Goal: Navigation & Orientation: Find specific page/section

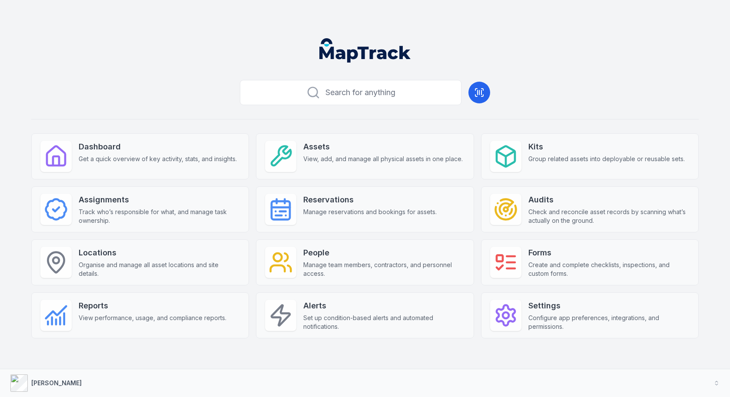
click at [477, 204] on div "Dashboard Get a quick overview of key activity, stats, and insights. Assets Vie…" at bounding box center [364, 235] width 667 height 205
click at [497, 52] on header at bounding box center [364, 53] width 709 height 45
click at [545, 79] on div "Search for anything Dashboard Get a quick overview of key activity, stats, and …" at bounding box center [364, 221] width 667 height 290
click at [564, 82] on div "Search for anything Dashboard Get a quick overview of key activity, stats, and …" at bounding box center [364, 221] width 667 height 290
click at [252, 232] on div "Dashboard Get a quick overview of key activity, stats, and insights. Assets Vie…" at bounding box center [364, 235] width 667 height 205
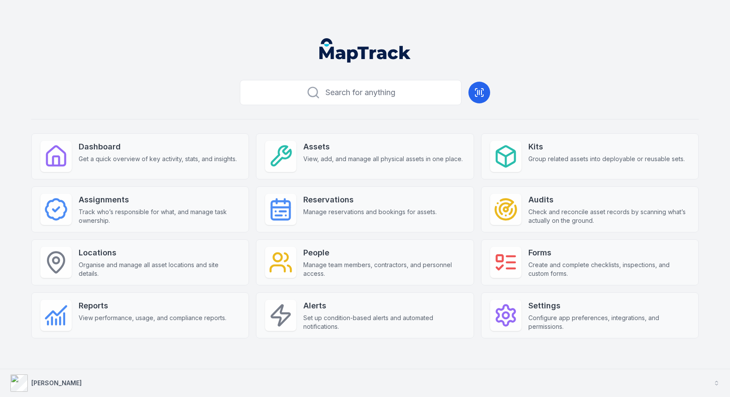
click at [301, 387] on button "[PERSON_NAME]" at bounding box center [365, 383] width 730 height 28
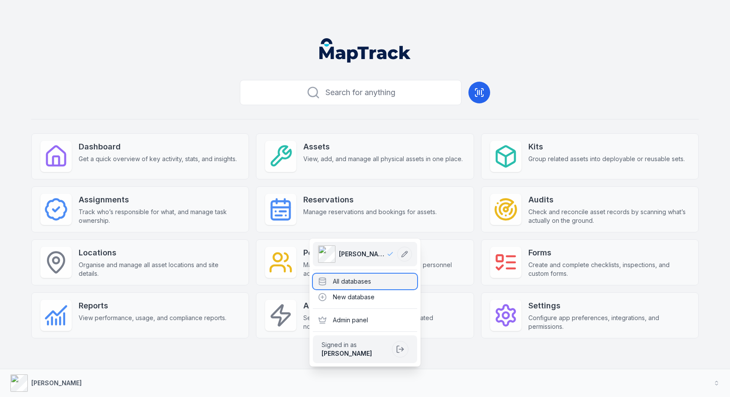
click at [341, 287] on div "All databases" at bounding box center [365, 282] width 104 height 16
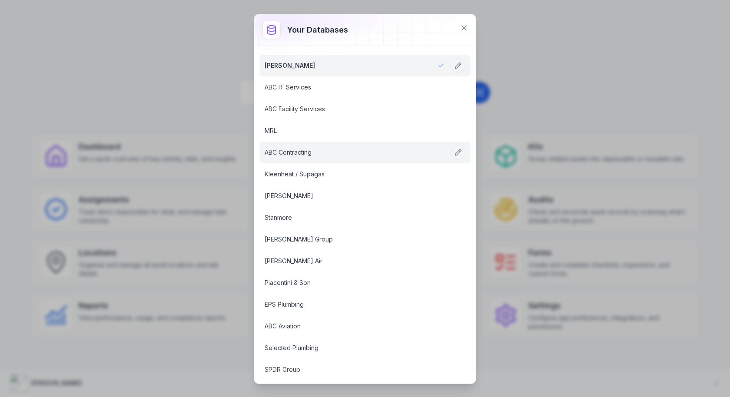
click at [366, 155] on link "ABC Contracting" at bounding box center [355, 152] width 180 height 9
